Goal: Transaction & Acquisition: Book appointment/travel/reservation

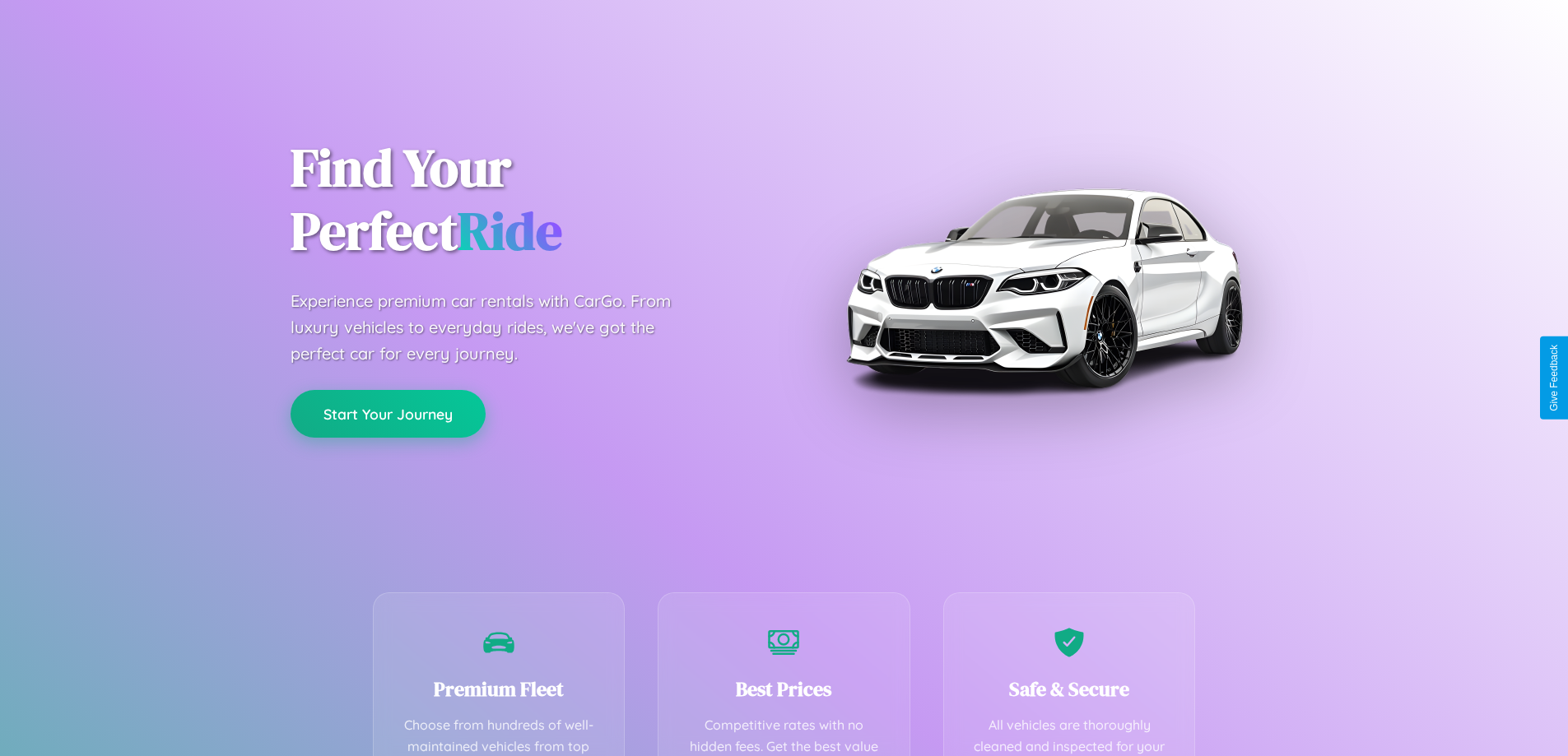
click at [388, 415] on button "Start Your Journey" at bounding box center [388, 414] width 195 height 47
click at [388, 414] on button "Start Your Journey" at bounding box center [388, 414] width 195 height 47
click at [388, 413] on button "Start Your Journey" at bounding box center [388, 414] width 195 height 47
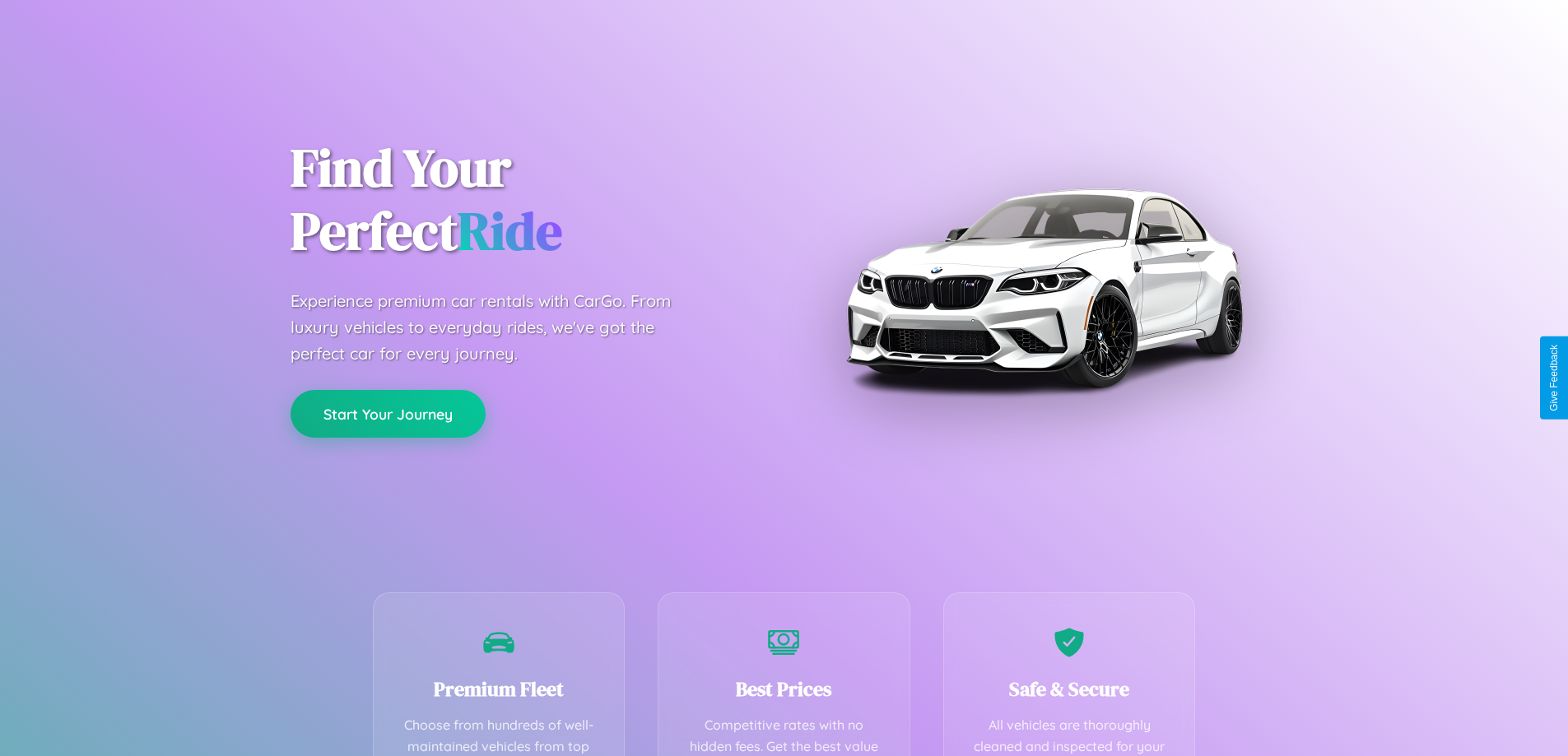
click at [388, 413] on button "Start Your Journey" at bounding box center [388, 414] width 195 height 47
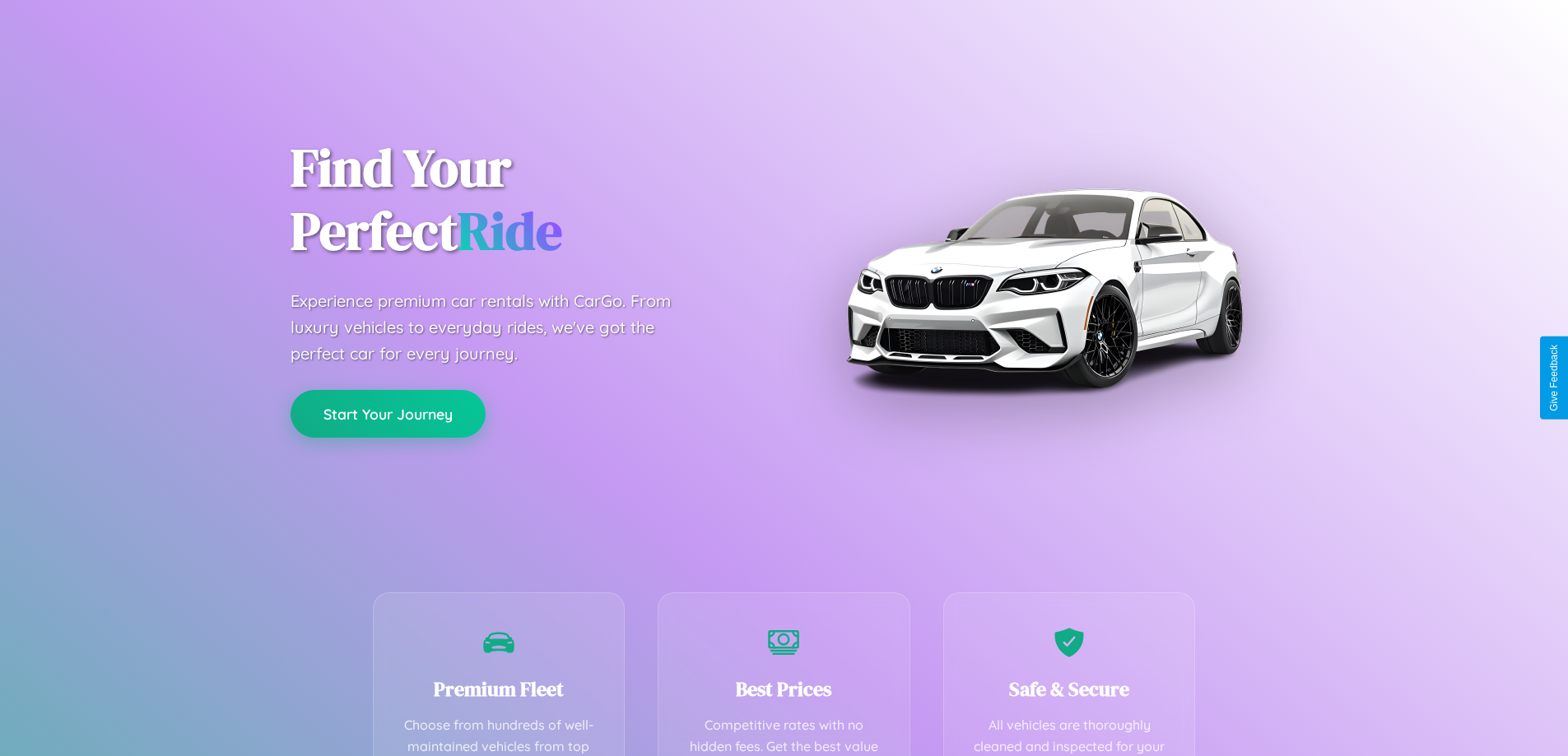
click at [388, 413] on button "Start Your Journey" at bounding box center [388, 414] width 195 height 47
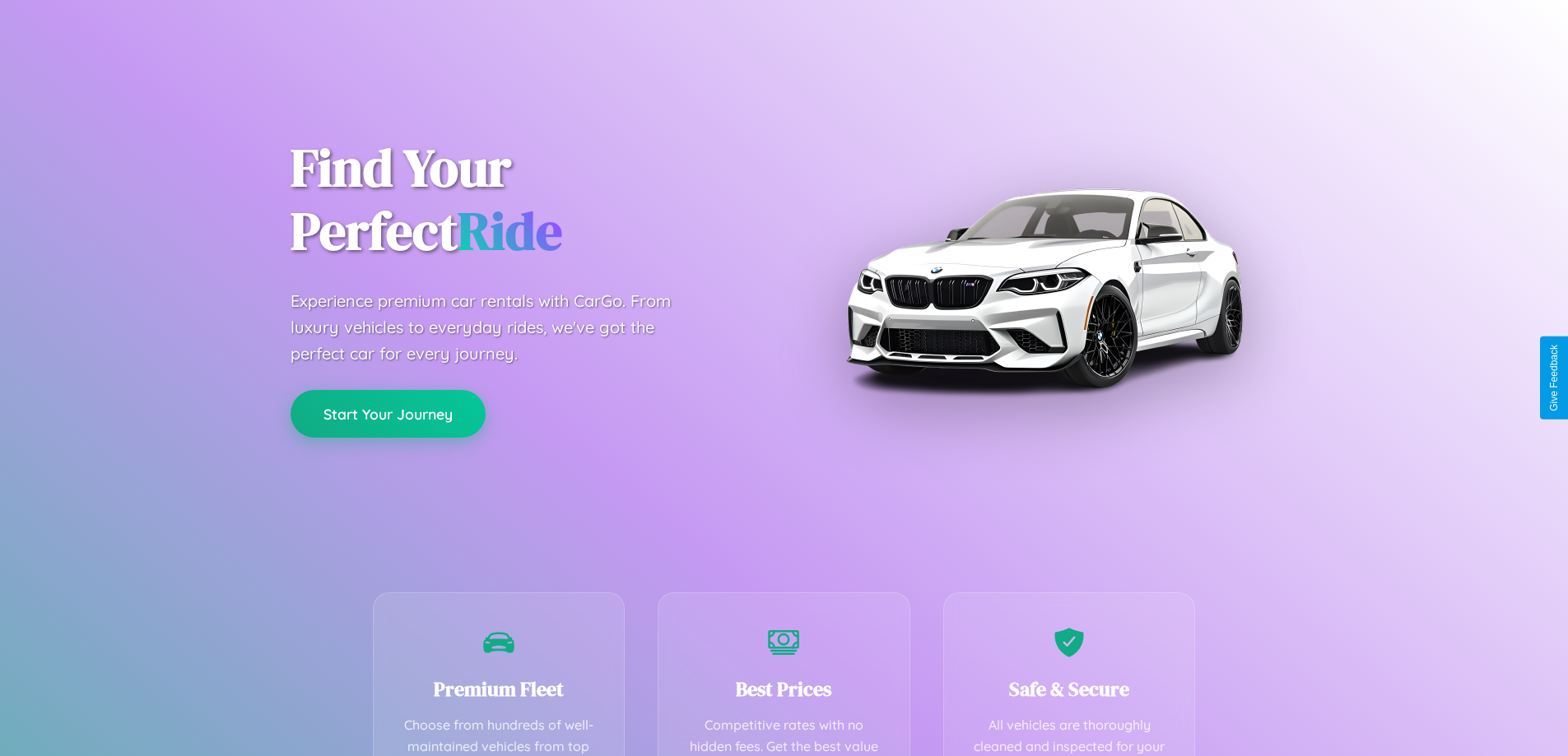
click at [388, 413] on button "Start Your Journey" at bounding box center [388, 414] width 195 height 47
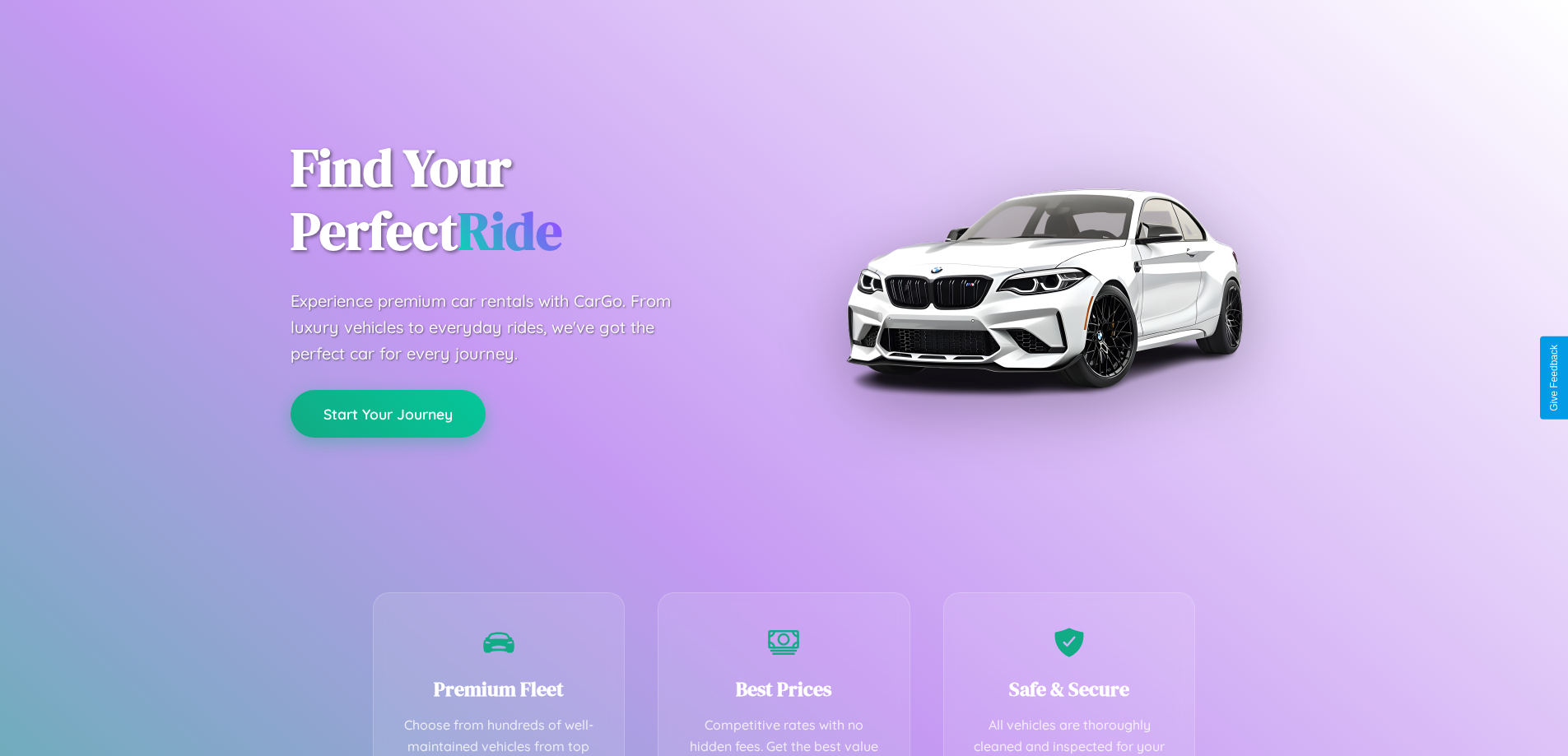
click at [388, 413] on button "Start Your Journey" at bounding box center [388, 414] width 195 height 47
